Goal: Task Accomplishment & Management: Use online tool/utility

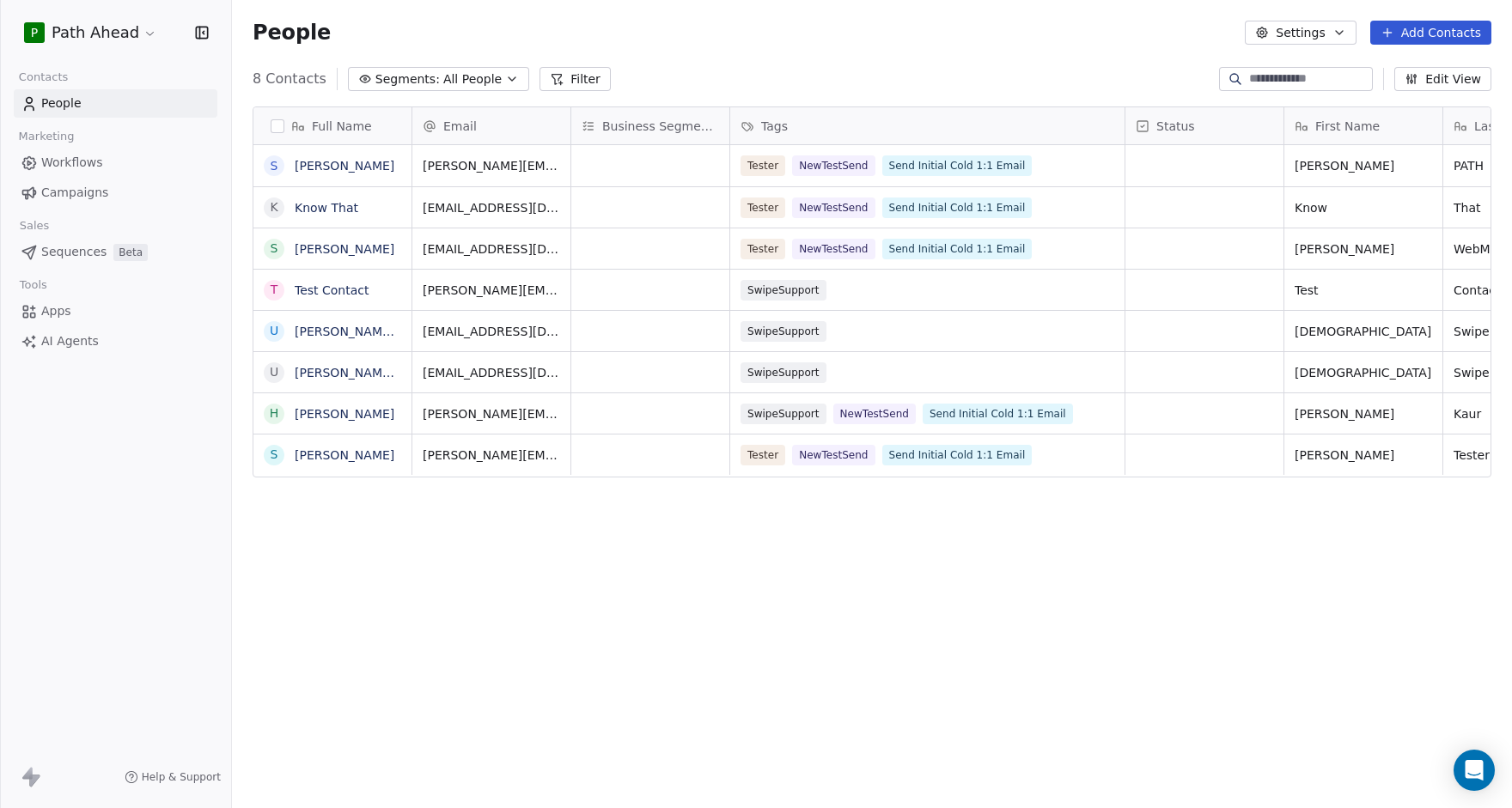
scroll to position [710, 1280]
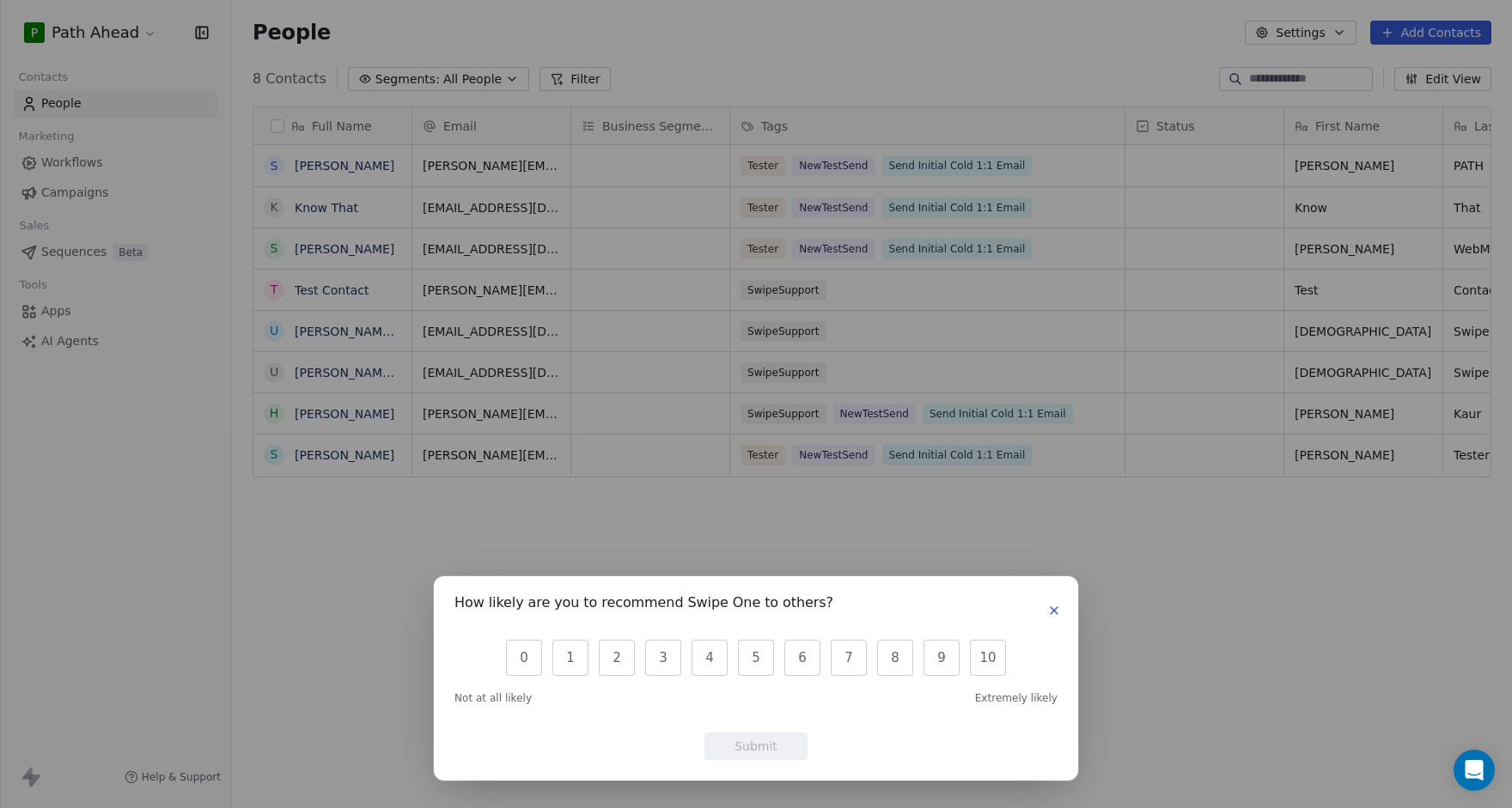
click at [1055, 603] on icon "button" at bounding box center [1054, 610] width 14 height 14
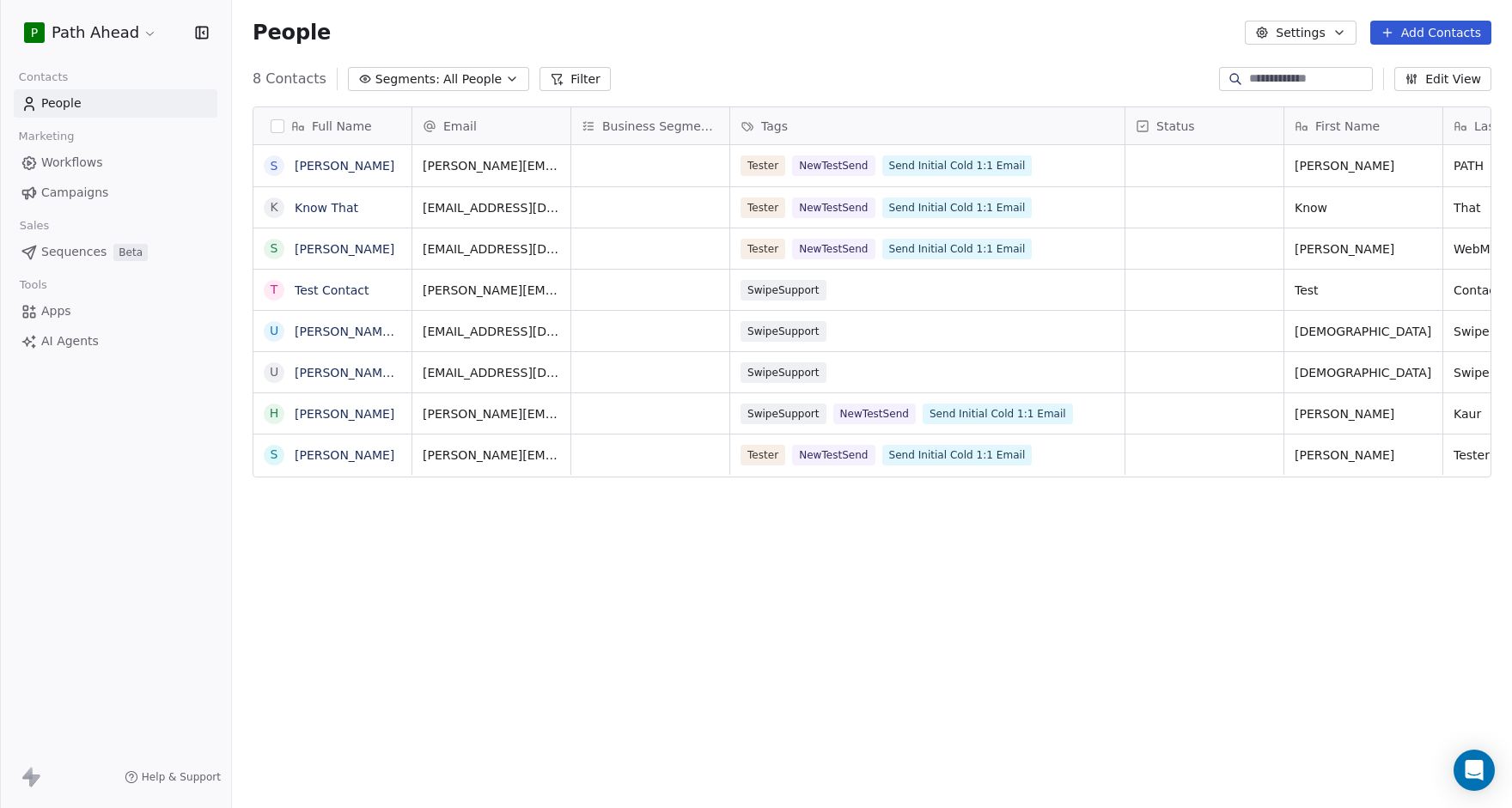
click at [671, 57] on div "People Settings Add Contacts" at bounding box center [872, 33] width 1280 height 65
click at [732, 49] on div "People Settings Add Contacts" at bounding box center [872, 33] width 1280 height 65
click at [505, 75] on icon "button" at bounding box center [512, 79] width 14 height 14
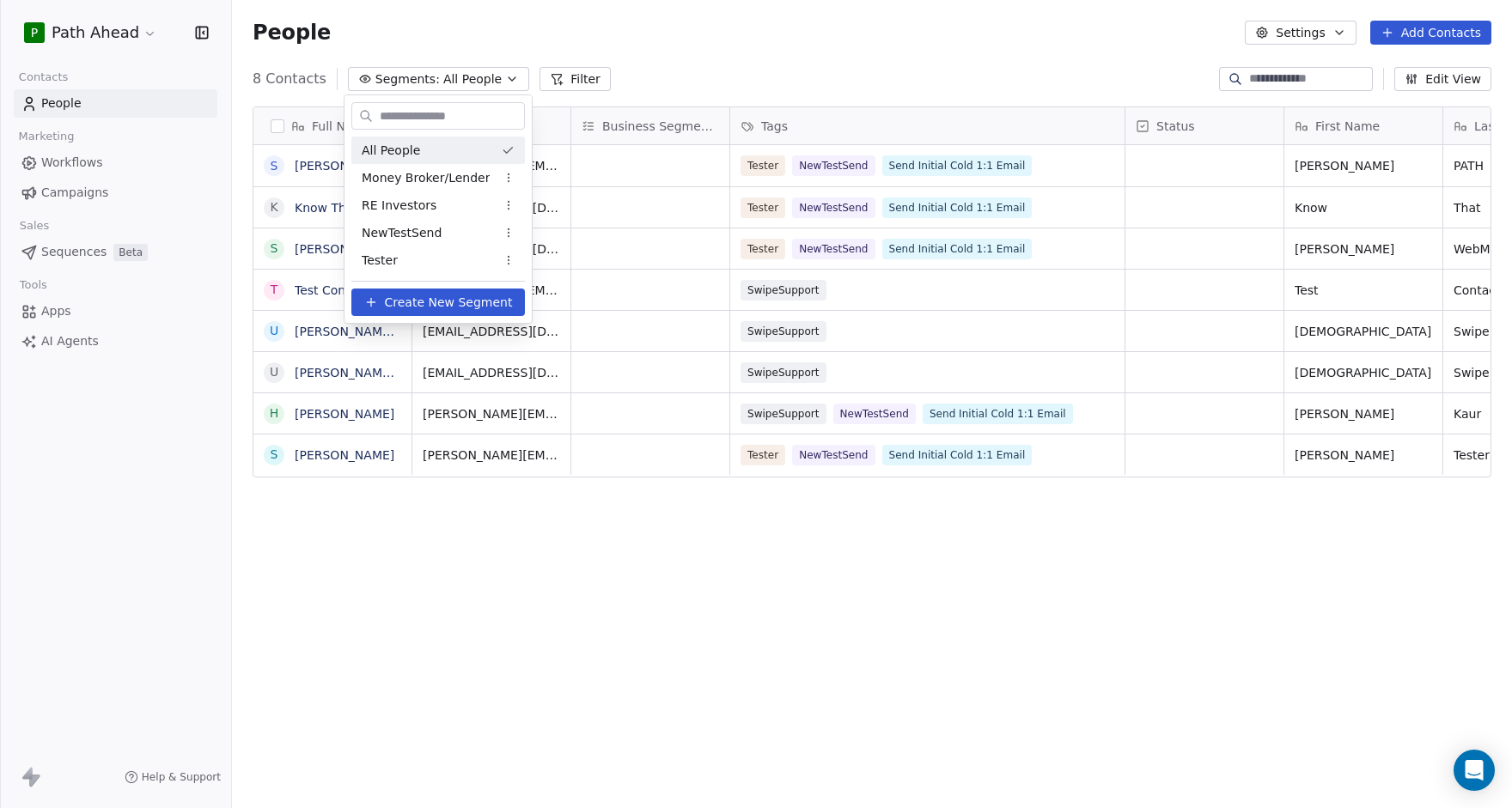
click at [735, 40] on html "P Path Ahead Contacts People Marketing Workflows Campaigns Sales Sequences Beta…" at bounding box center [756, 404] width 1512 height 808
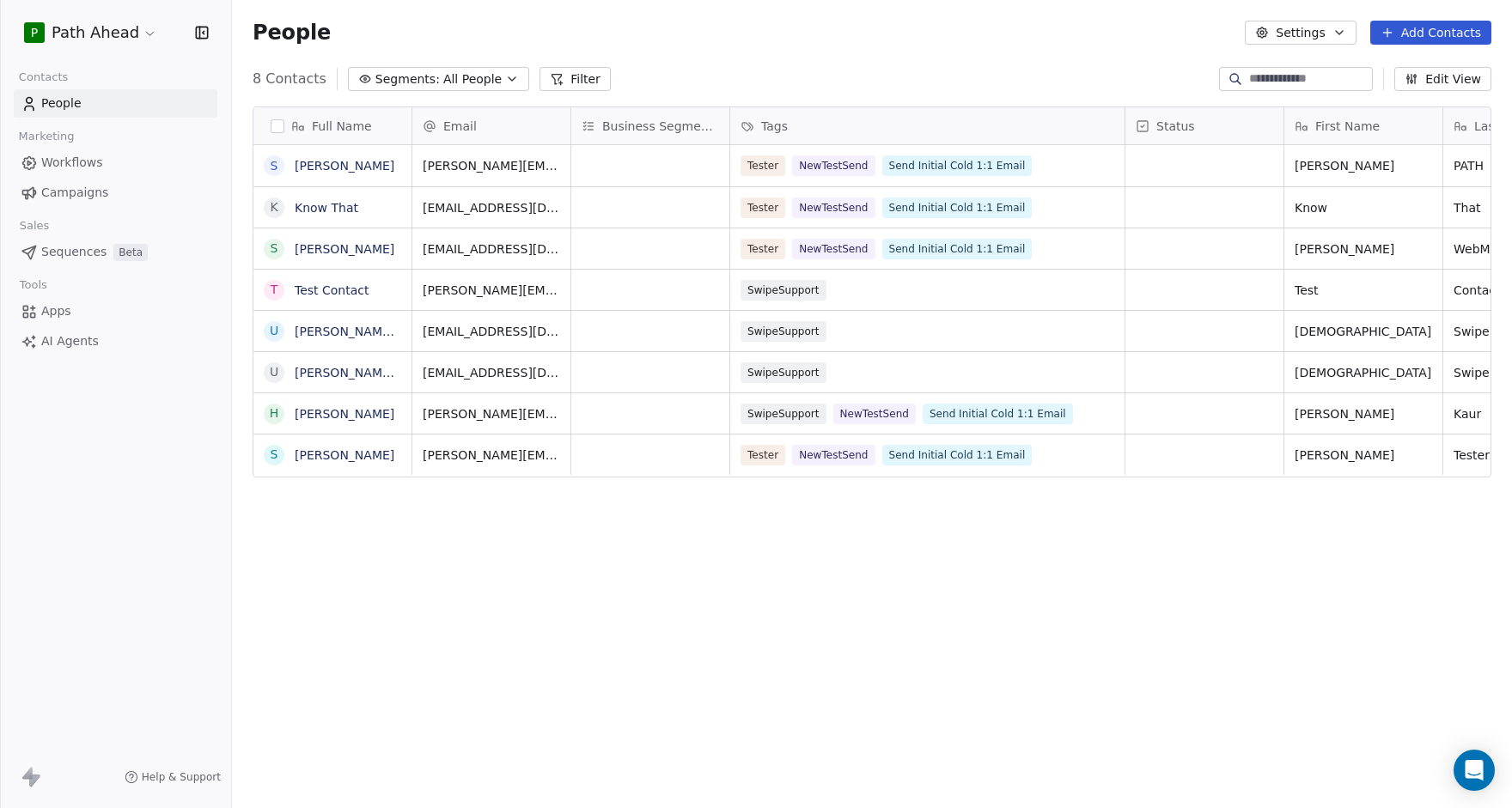
click at [50, 157] on span "Workflows" at bounding box center [72, 163] width 62 height 18
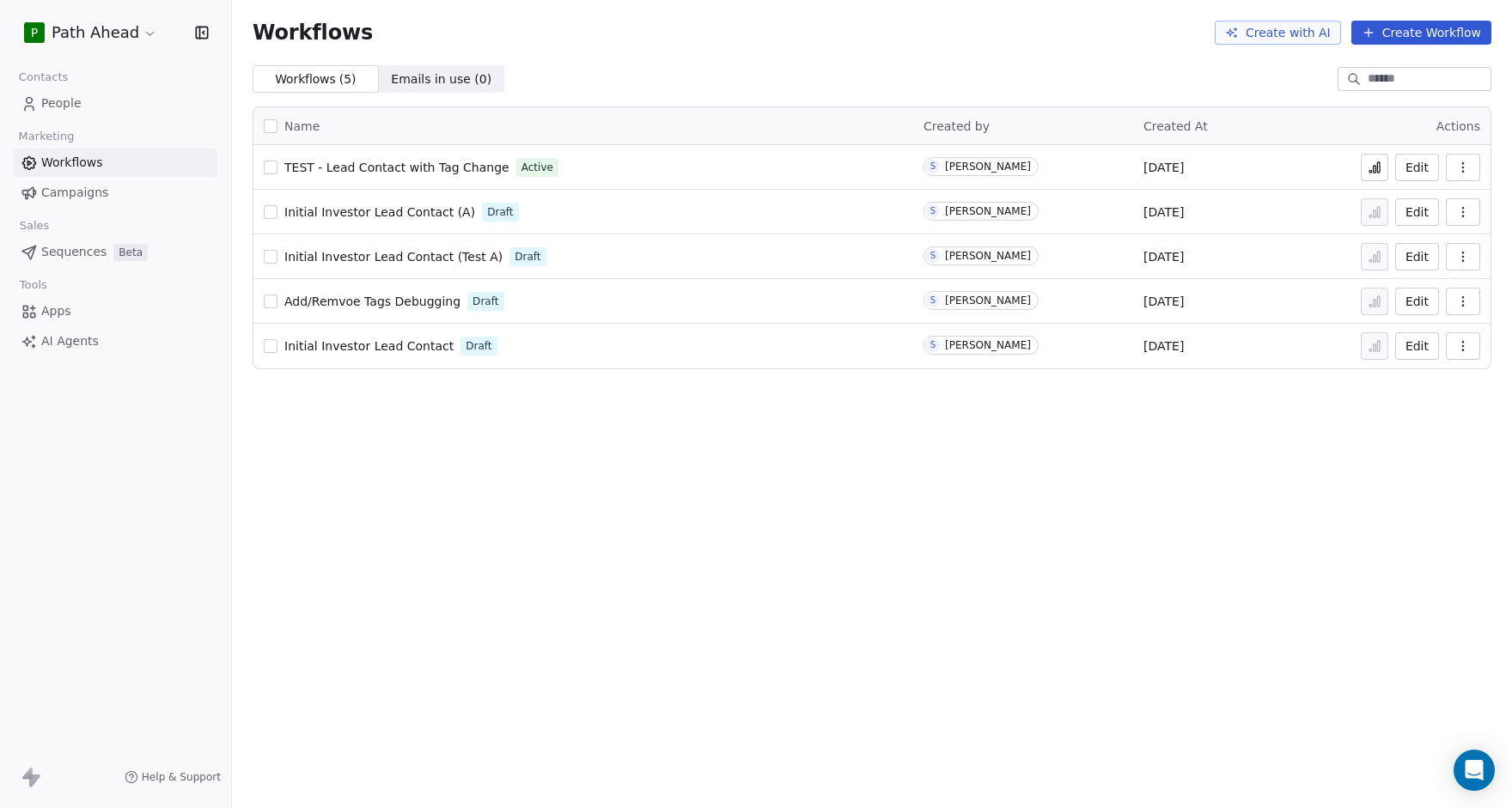
click at [400, 76] on span "Emails in use ( 0 )" at bounding box center [441, 79] width 100 height 18
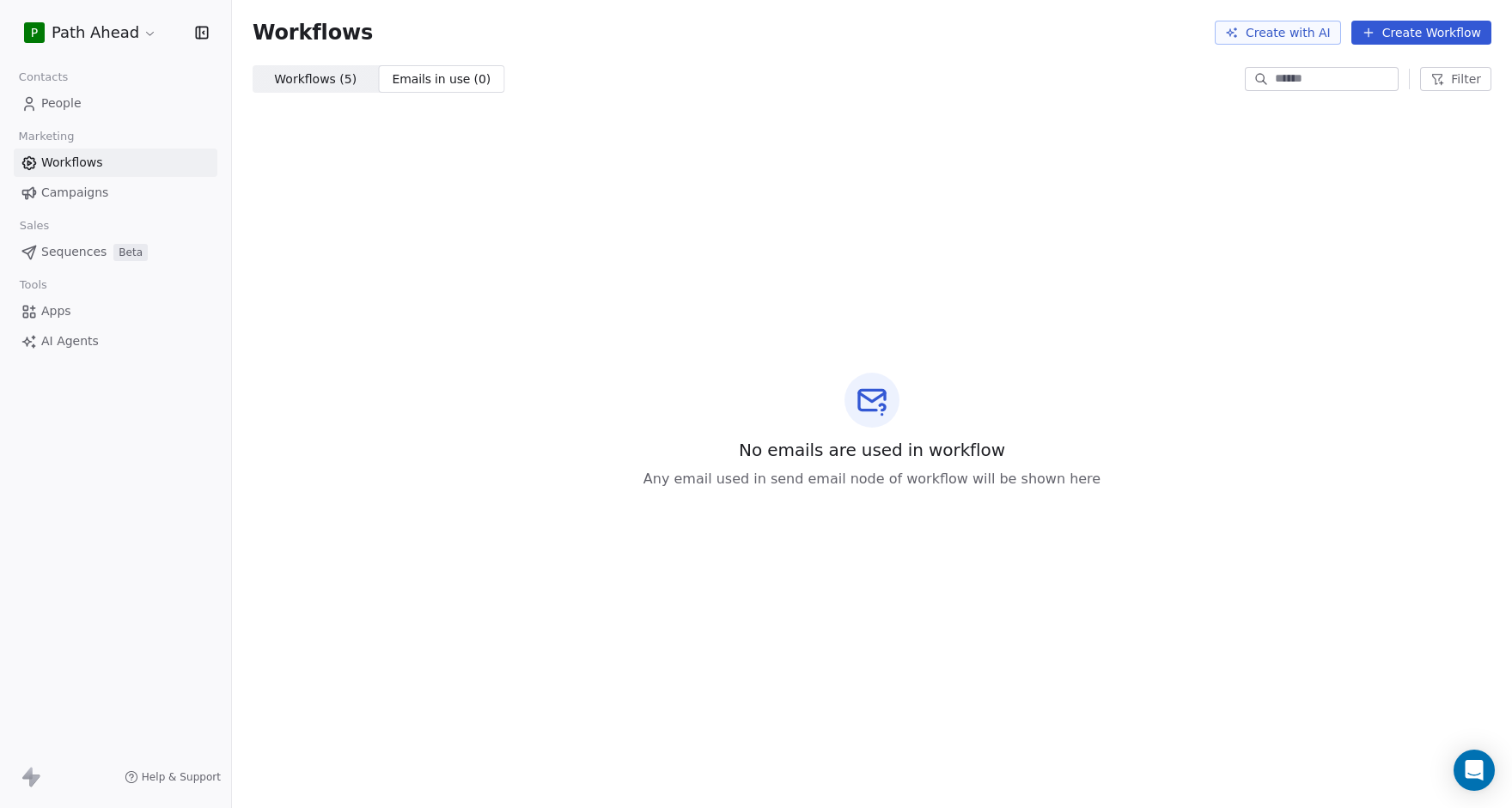
click at [326, 78] on span "Workflows ( 5 )" at bounding box center [315, 79] width 83 height 18
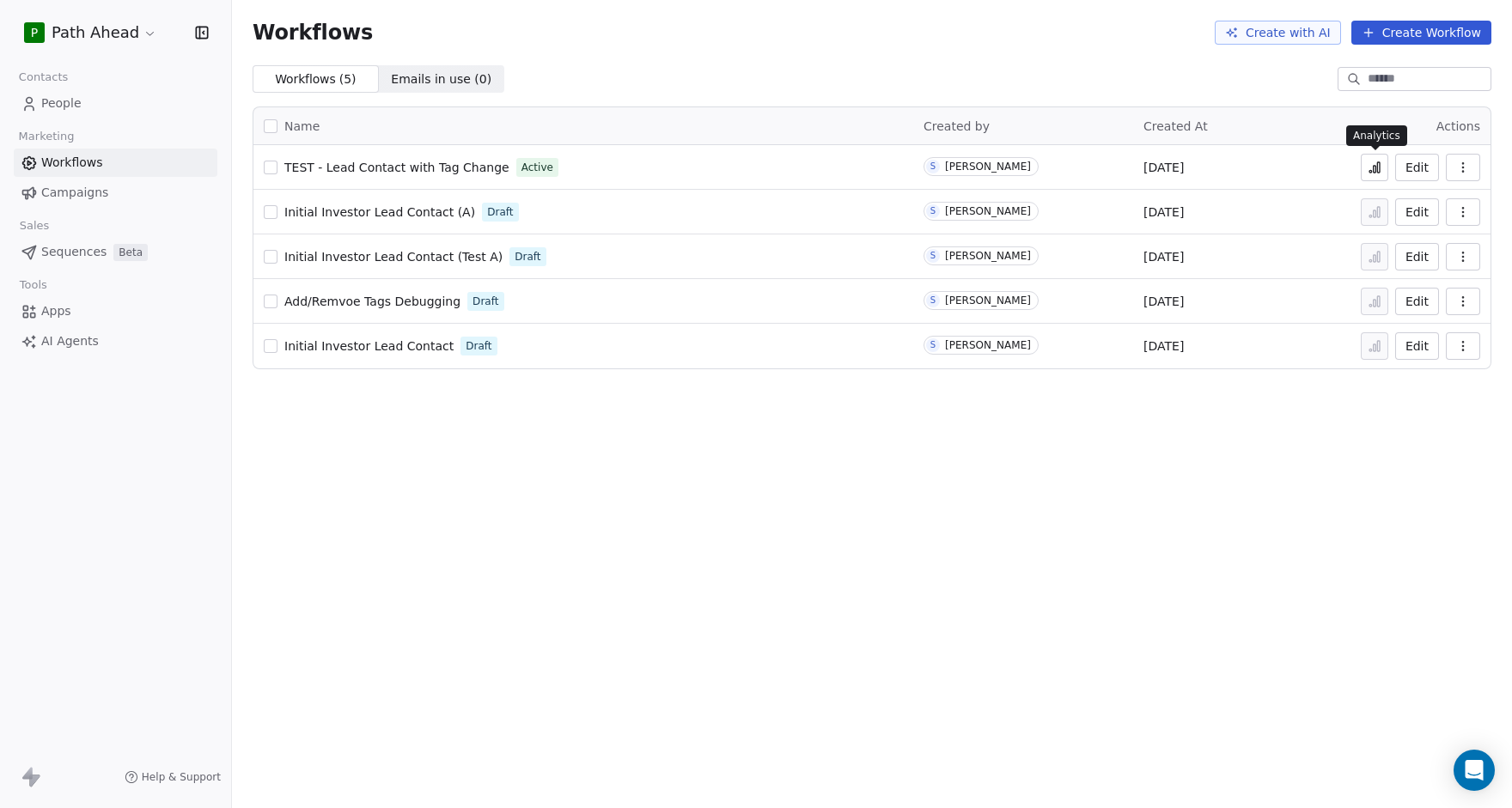
click at [1371, 164] on icon at bounding box center [1374, 168] width 14 height 14
